Goal: Task Accomplishment & Management: Manage account settings

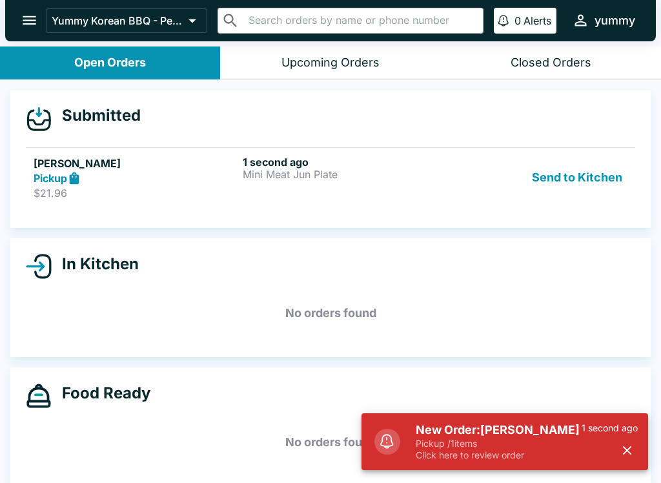
click at [531, 428] on h5 "New Order: [PERSON_NAME]" at bounding box center [499, 429] width 166 height 15
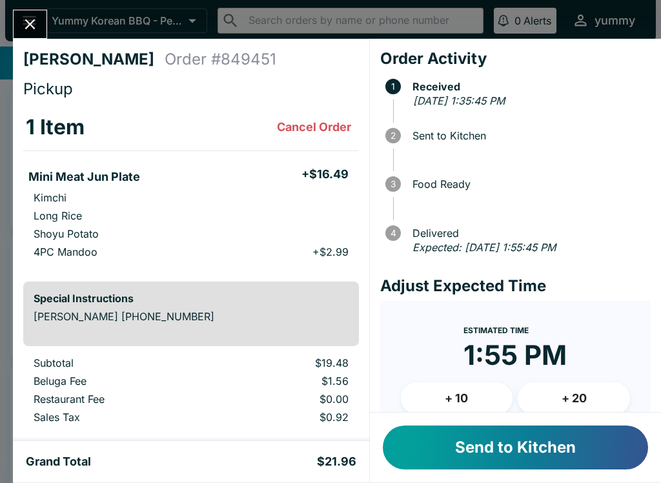
click at [509, 446] on button "Send to Kitchen" at bounding box center [515, 447] width 265 height 44
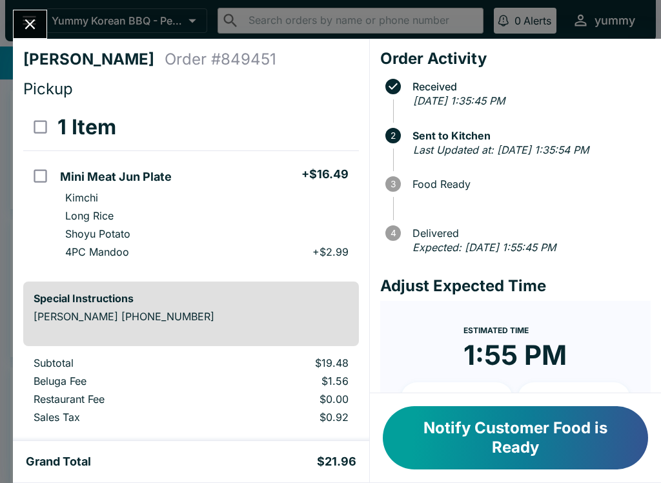
click at [493, 435] on button "Notify Customer Food is Ready" at bounding box center [515, 437] width 265 height 63
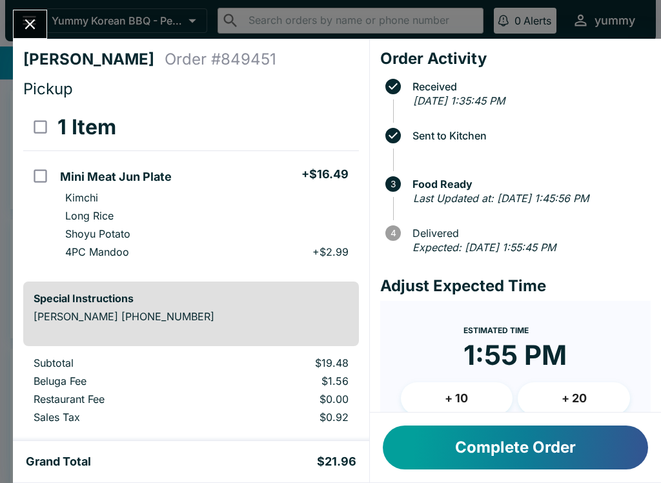
click at [466, 447] on button "Complete Order" at bounding box center [515, 447] width 265 height 44
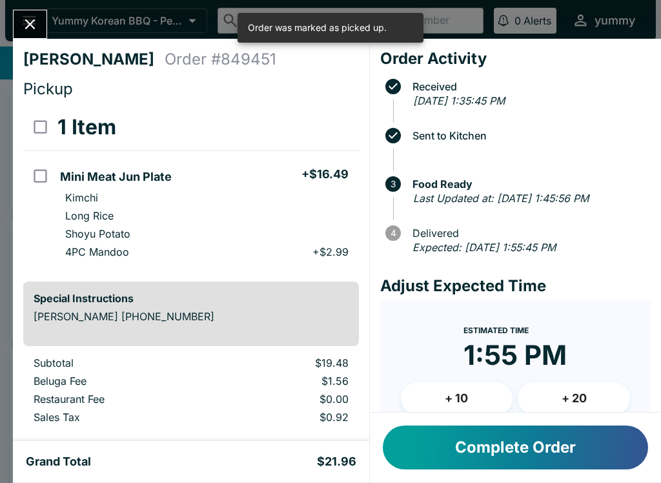
click at [523, 447] on button "Complete Order" at bounding box center [515, 447] width 265 height 44
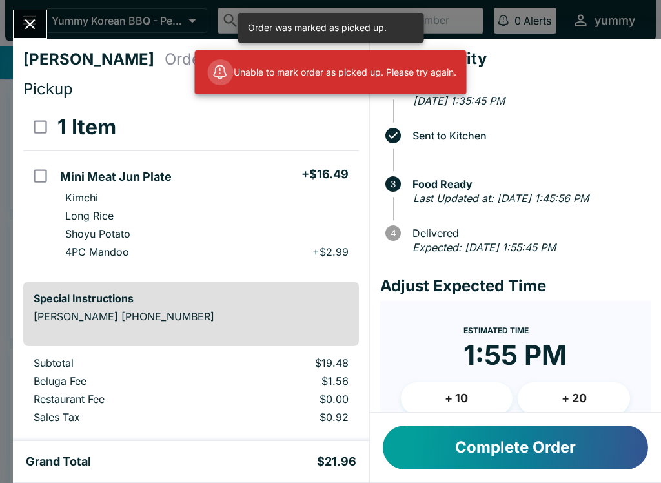
click at [447, 442] on button "Complete Order" at bounding box center [515, 447] width 265 height 44
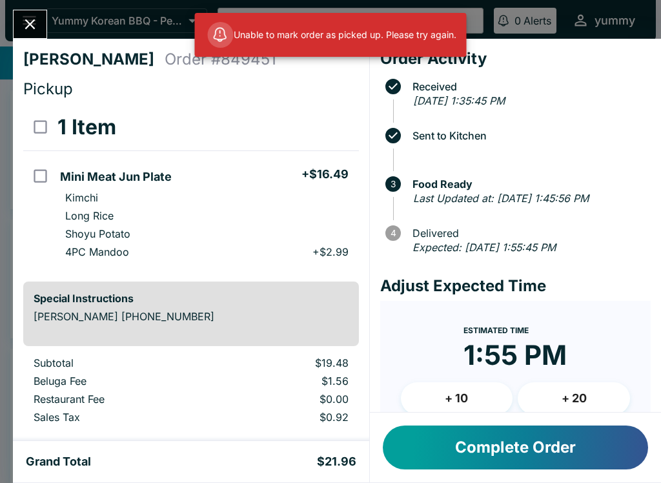
click at [33, 30] on icon "Close" at bounding box center [29, 23] width 17 height 17
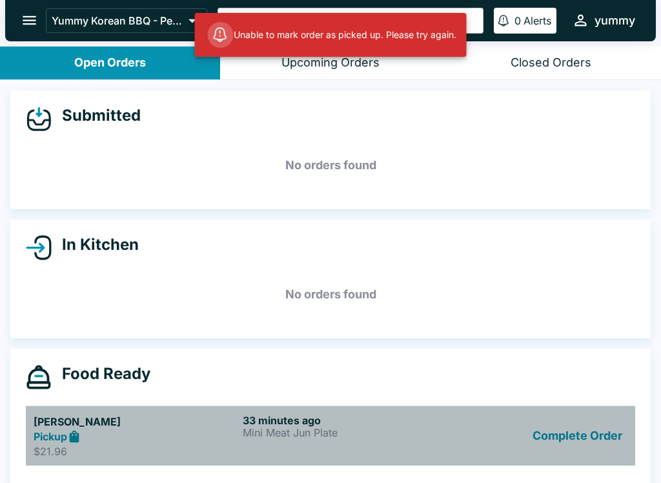
click at [66, 427] on h5 "[PERSON_NAME]" at bounding box center [136, 421] width 204 height 15
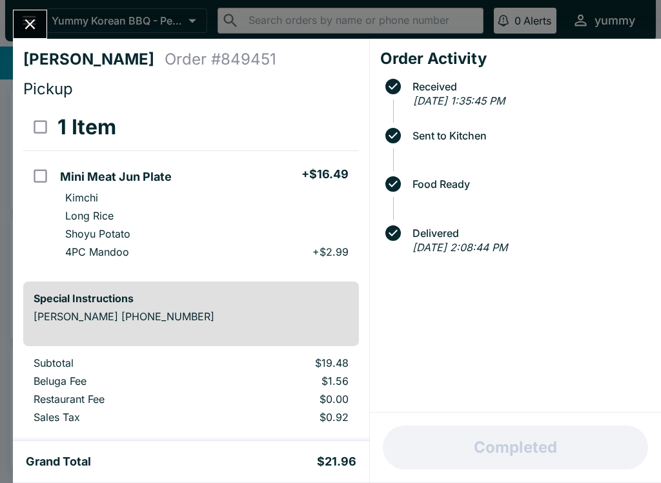
click at [34, 21] on icon "Close" at bounding box center [30, 24] width 10 height 10
